Goal: Task Accomplishment & Management: Manage account settings

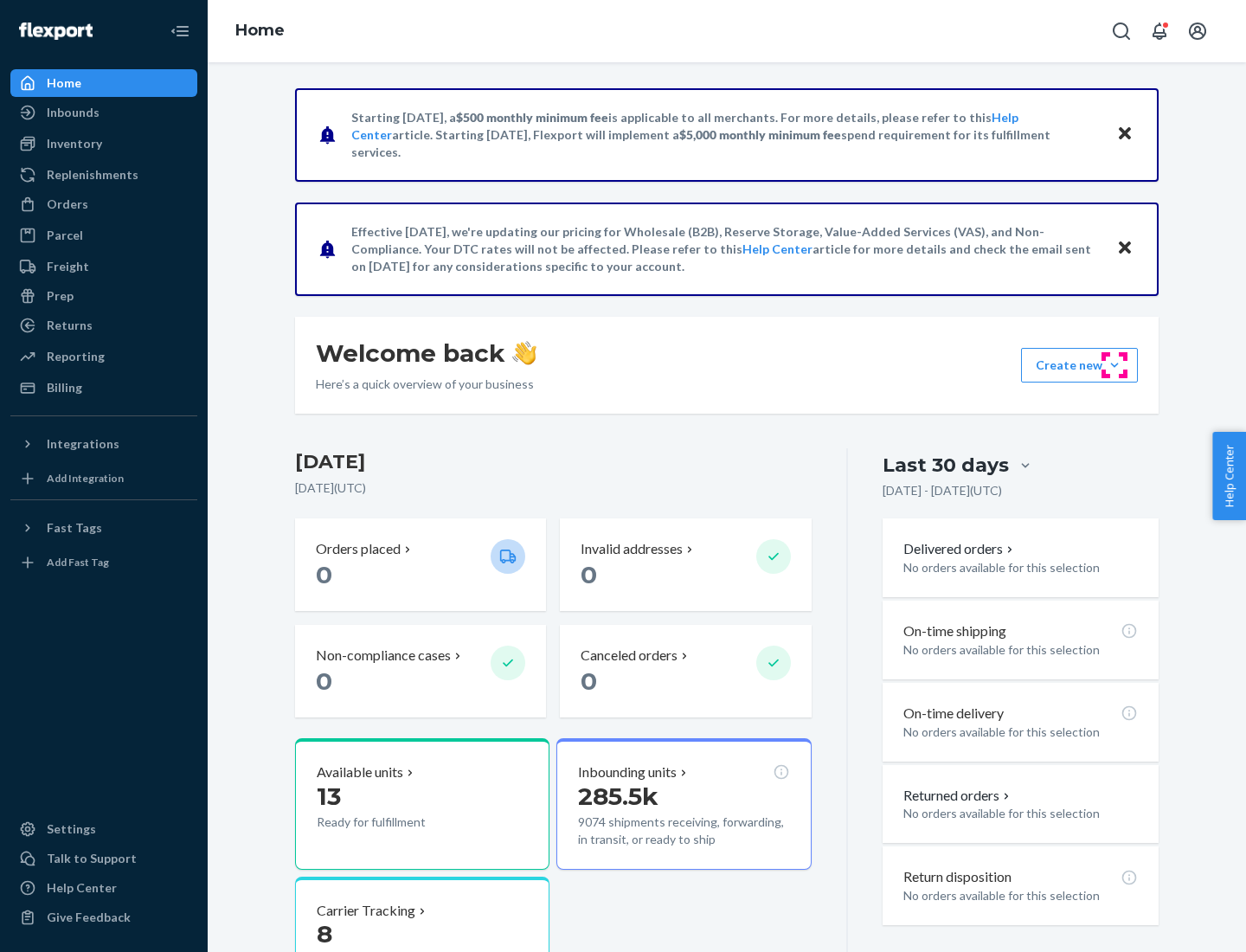
click at [1114, 365] on button "Create new Create new inbound Create new order Create new product" at bounding box center [1080, 365] width 117 height 35
click at [58, 296] on div "Prep" at bounding box center [59, 295] width 27 height 17
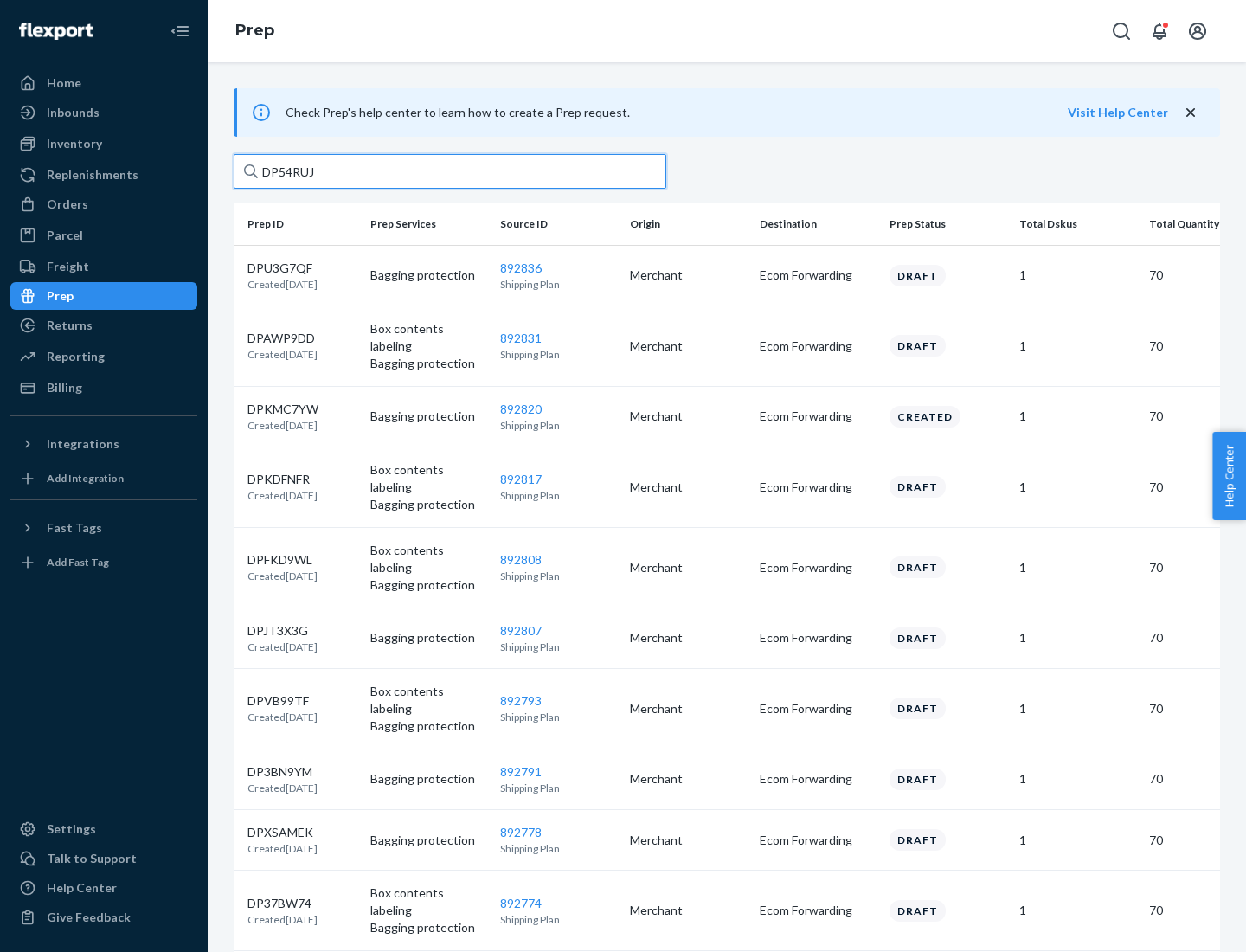
type input "DP54RUJL"
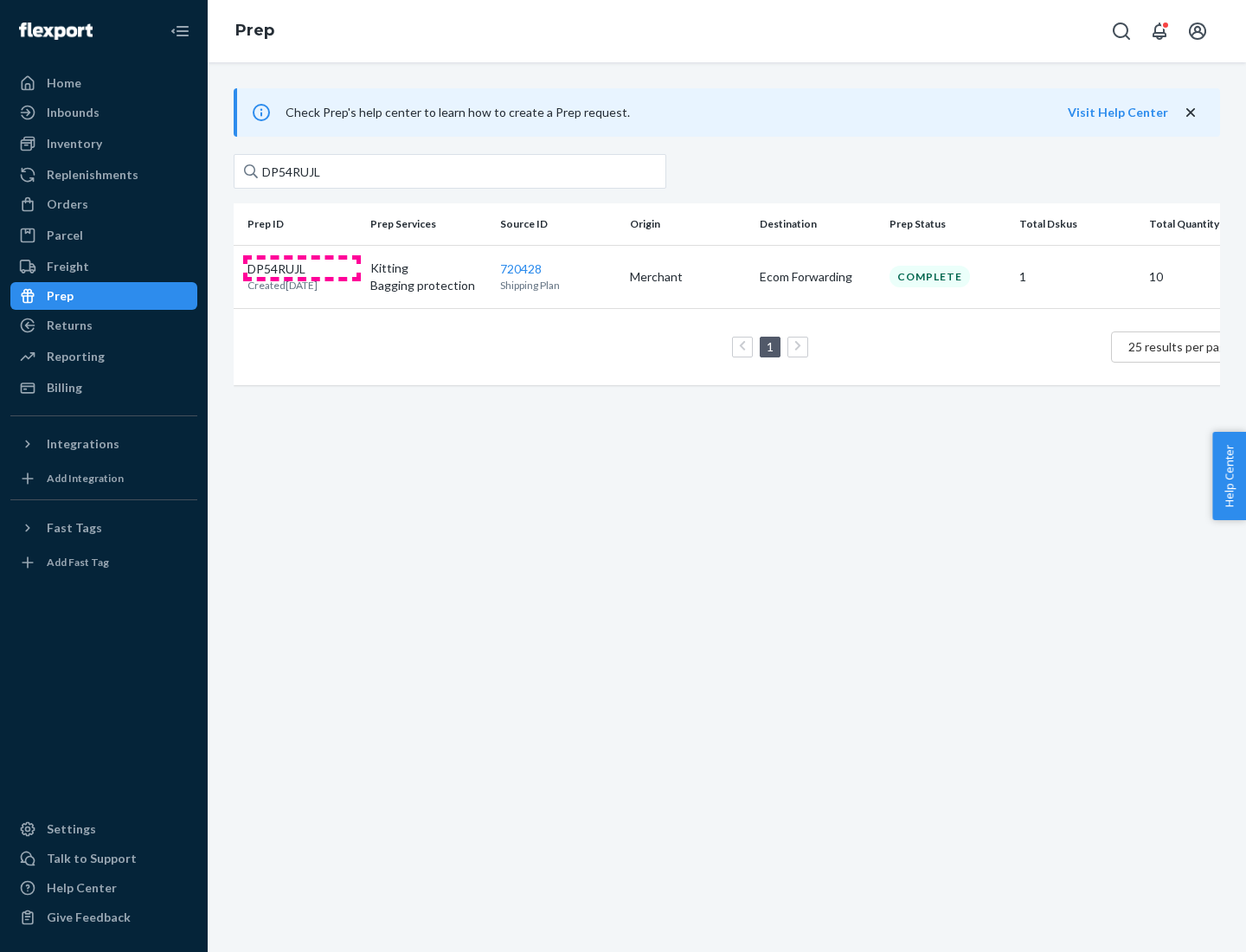
click at [302, 267] on p "DP54RUJL" at bounding box center [282, 268] width 70 height 17
